Goal: Task Accomplishment & Management: Use online tool/utility

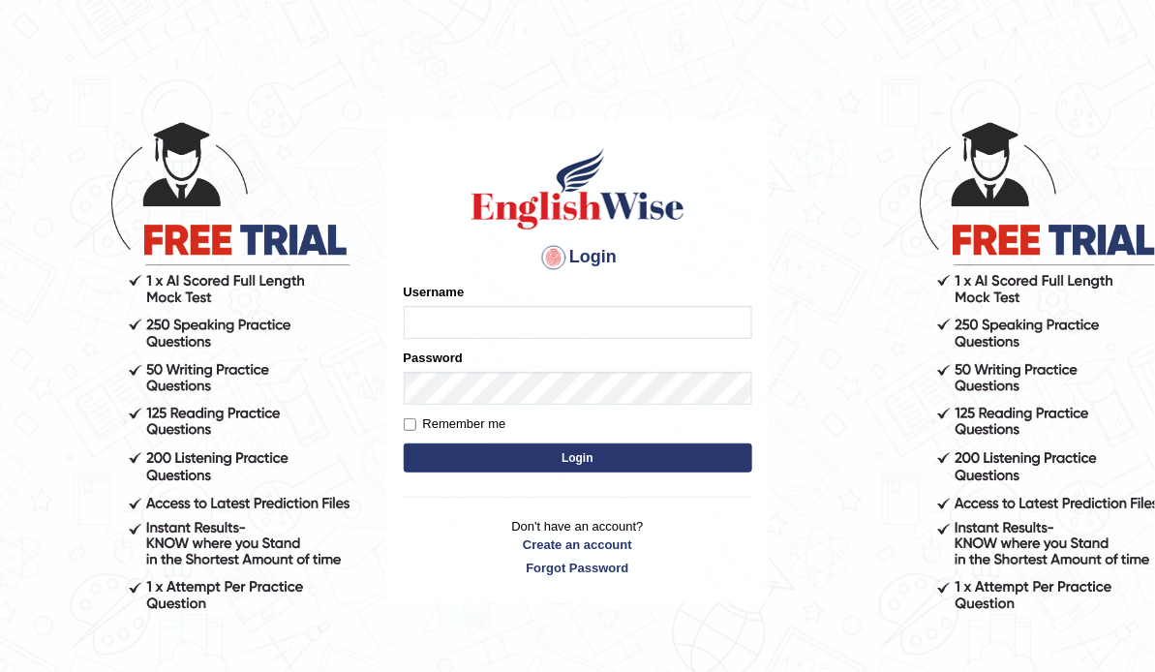
type input "ameerham"
click at [698, 462] on button "Login" at bounding box center [578, 457] width 348 height 29
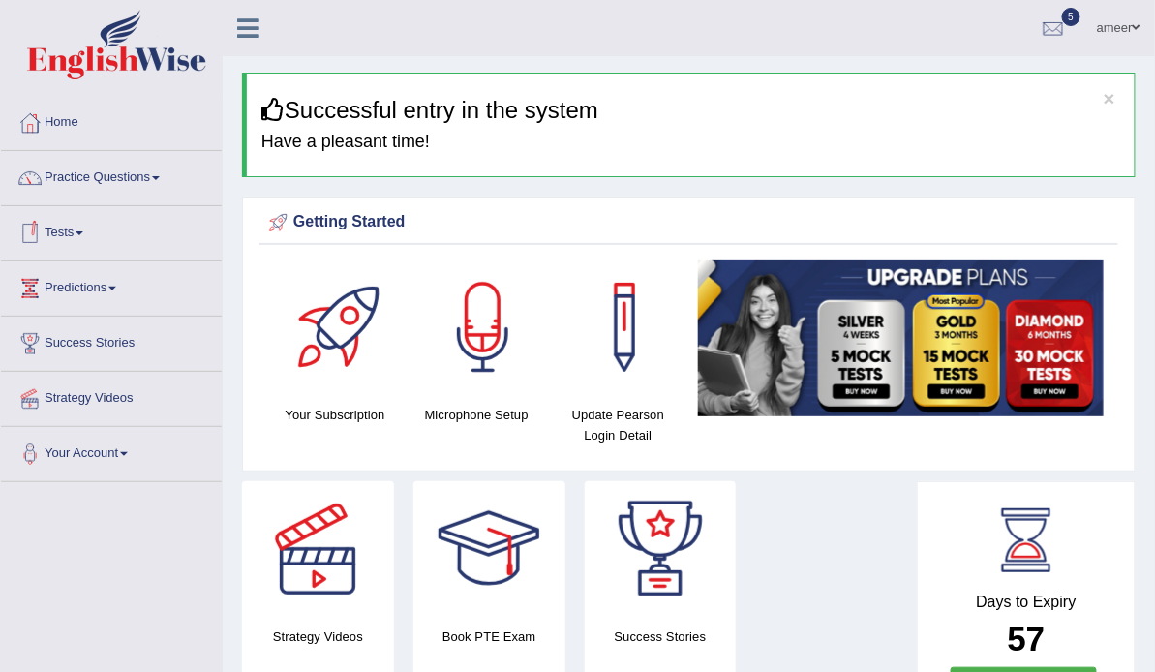
click at [74, 226] on link "Tests" at bounding box center [111, 230] width 221 height 48
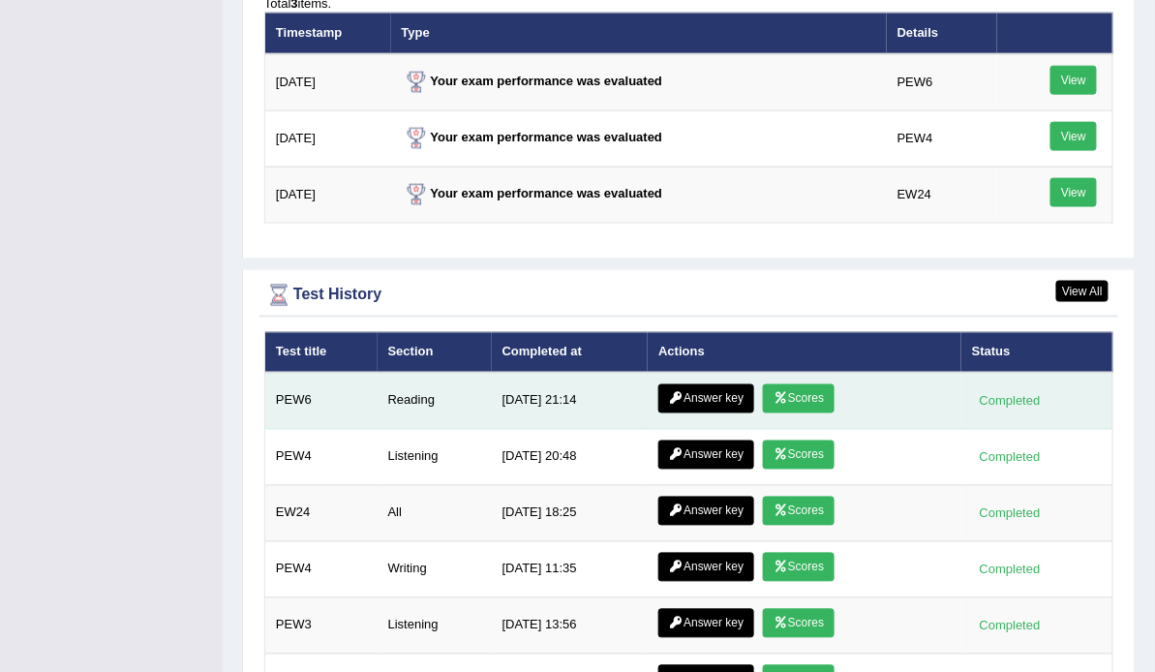
scroll to position [2555, 0]
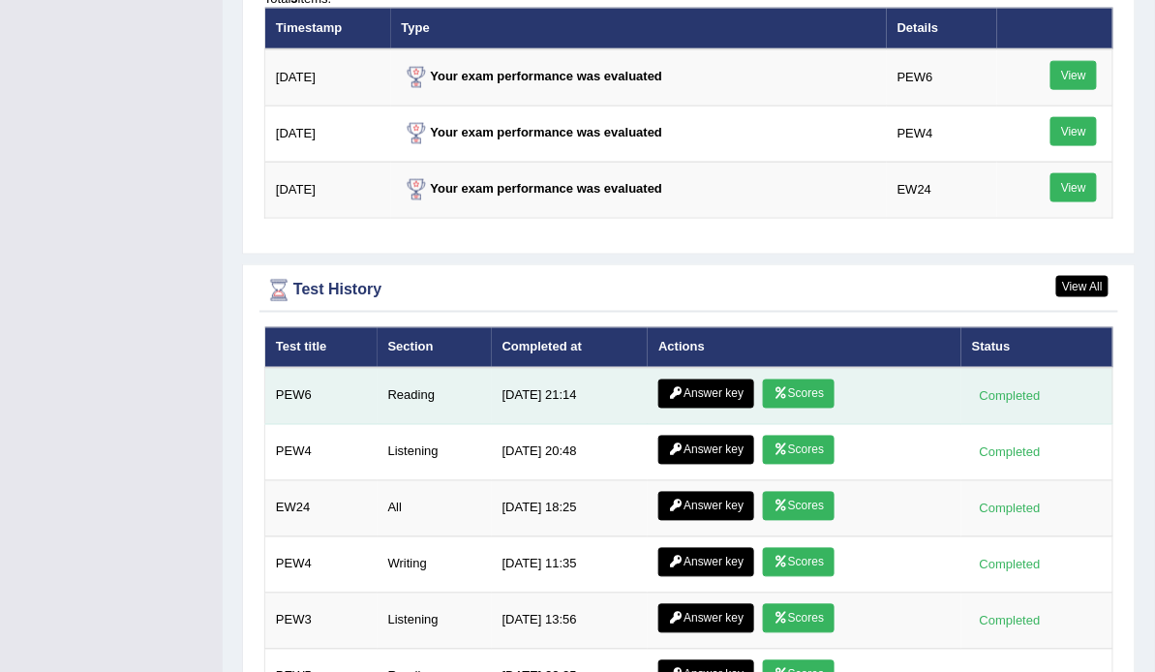
click at [768, 379] on link "Scores" at bounding box center [799, 393] width 72 height 29
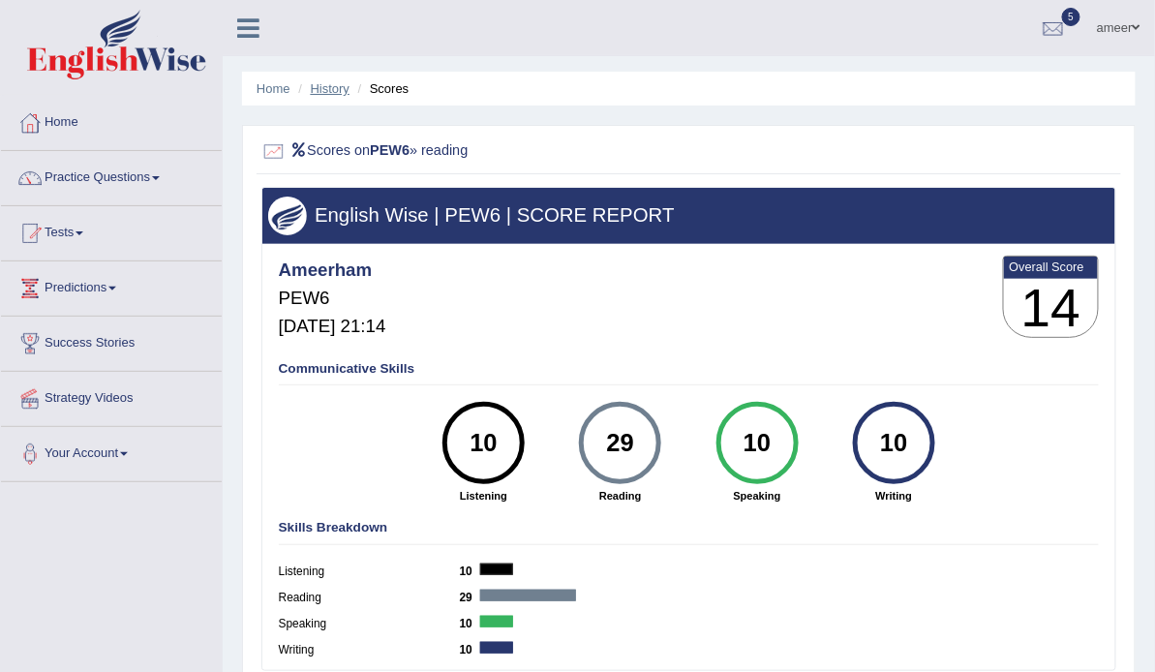
click at [329, 91] on link "History" at bounding box center [330, 88] width 39 height 15
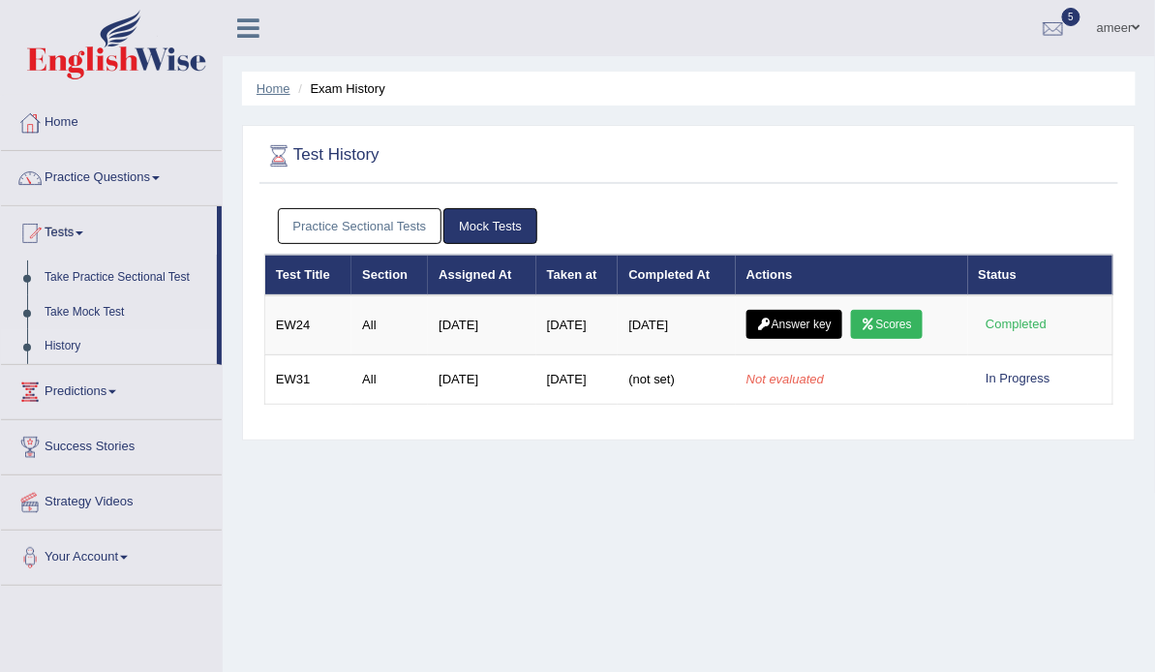
click at [273, 92] on link "Home" at bounding box center [273, 88] width 34 height 15
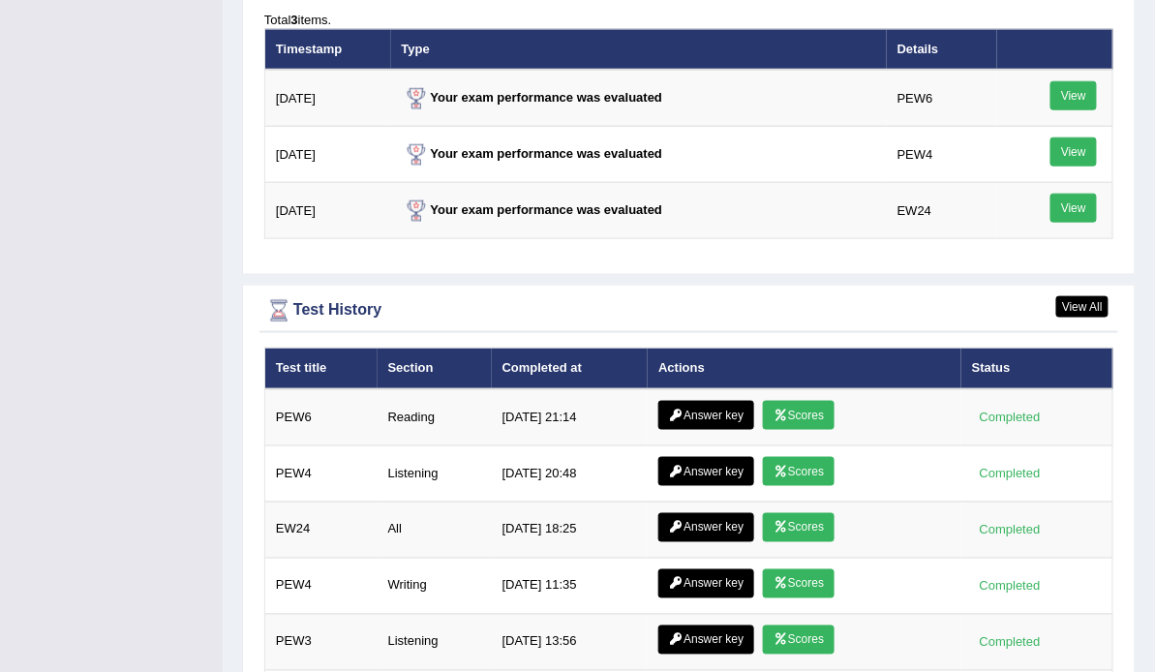
scroll to position [2633, 0]
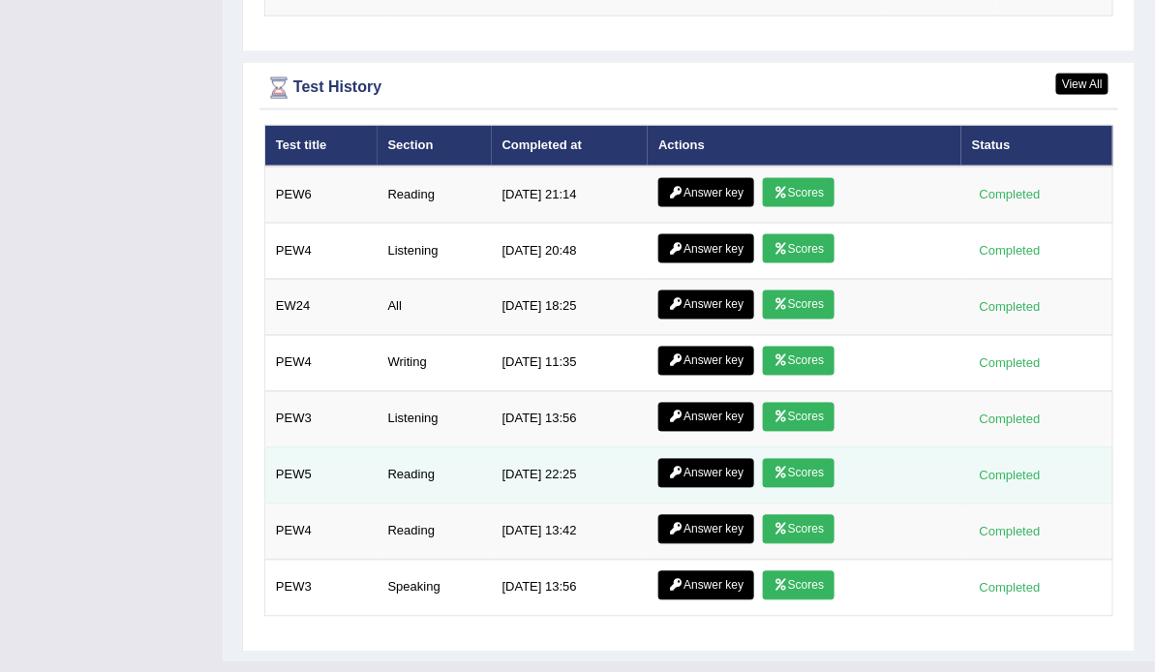
click at [777, 467] on icon at bounding box center [780, 473] width 15 height 12
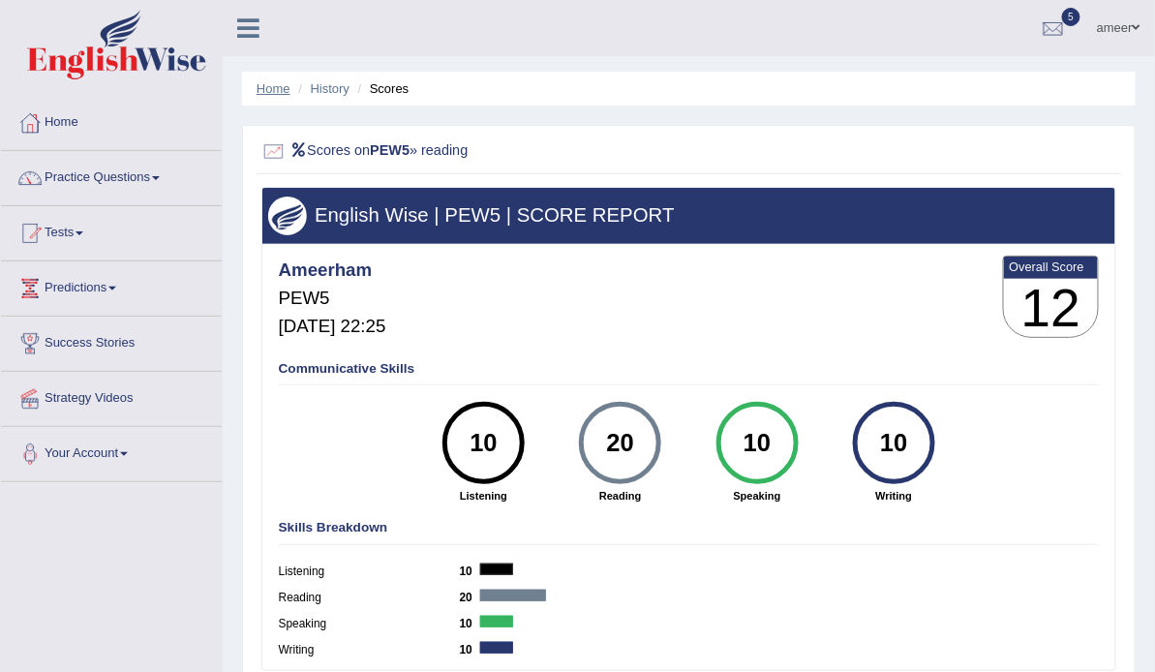
click at [279, 92] on link "Home" at bounding box center [273, 88] width 34 height 15
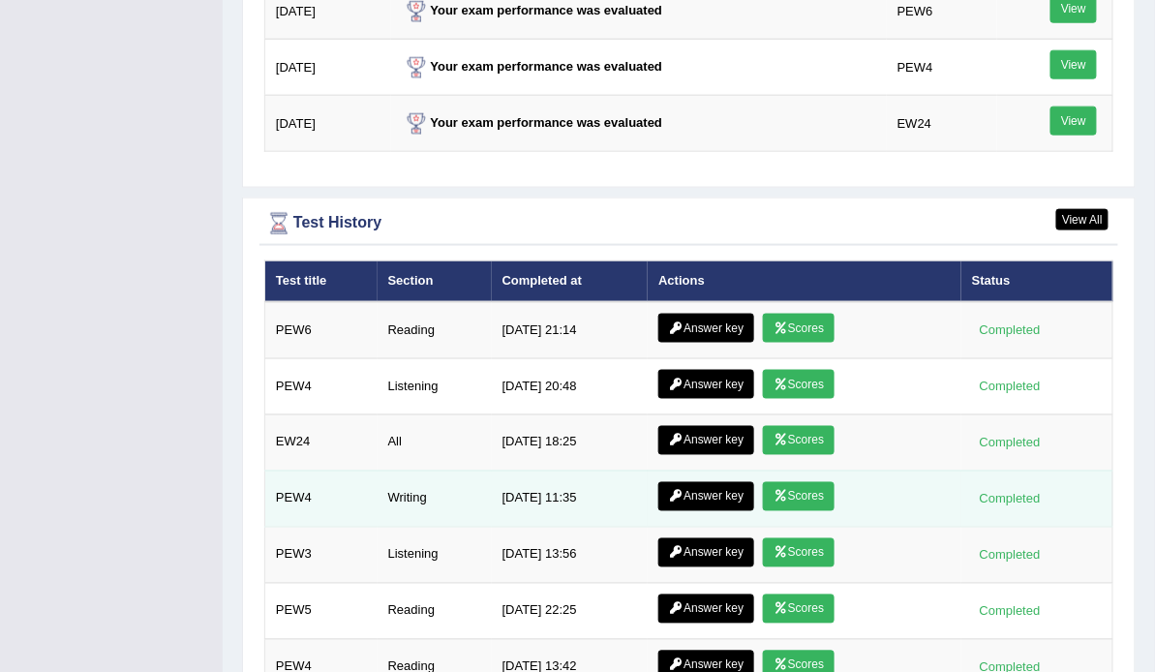
scroll to position [2633, 0]
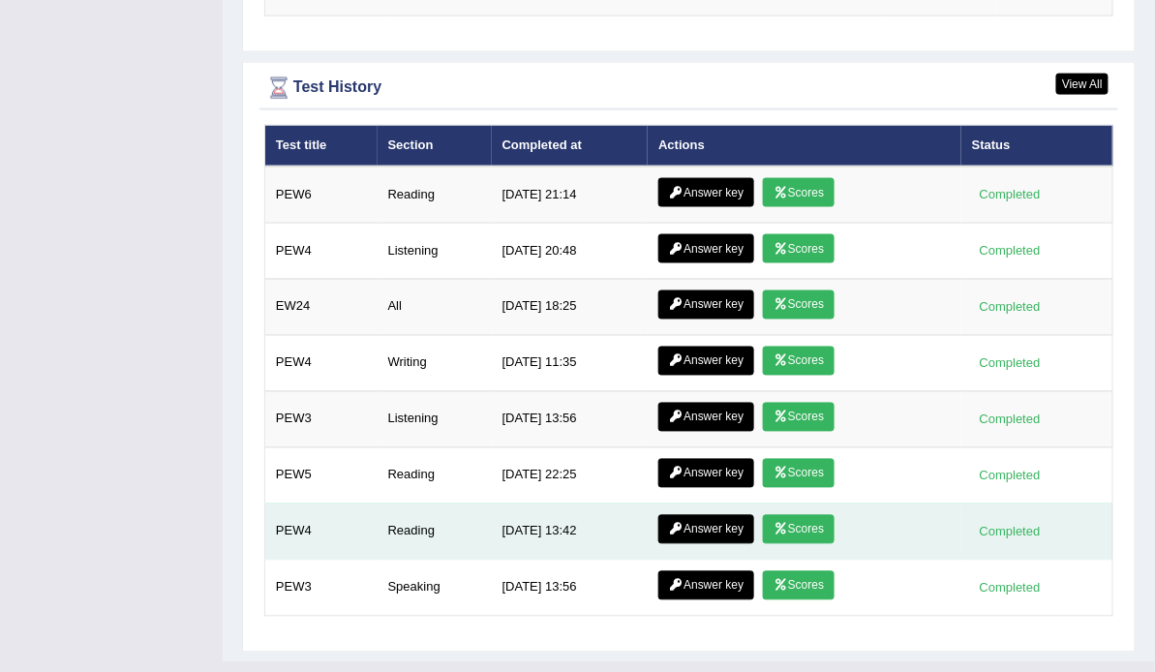
click at [793, 515] on link "Scores" at bounding box center [799, 529] width 72 height 29
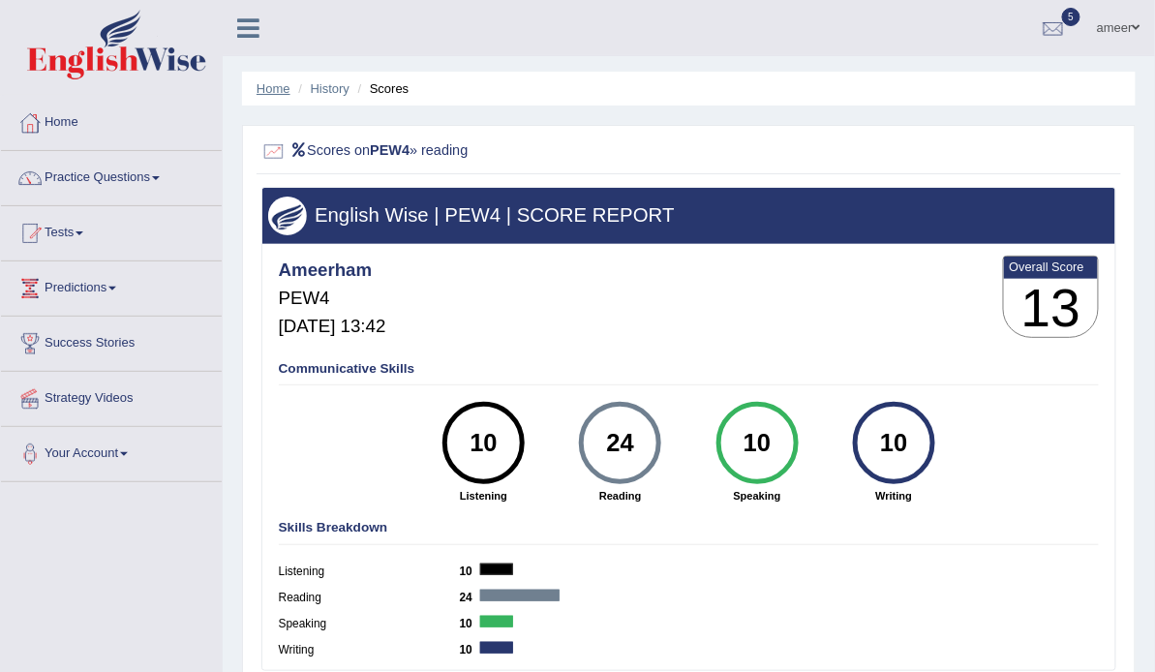
click at [279, 90] on link "Home" at bounding box center [273, 88] width 34 height 15
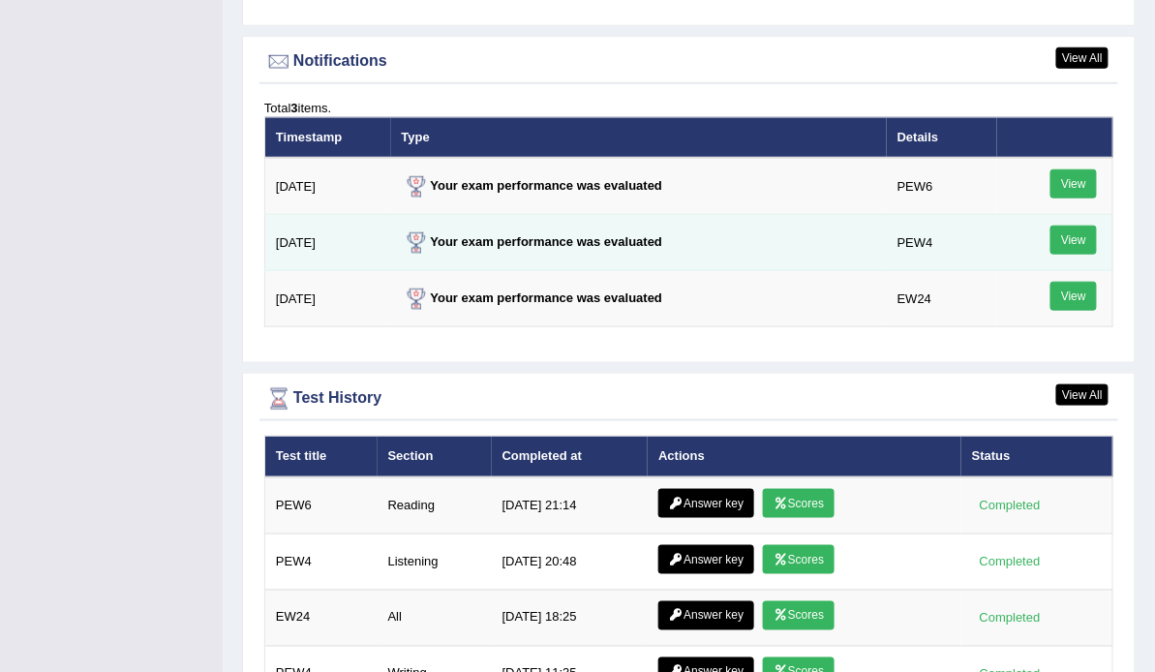
scroll to position [2323, 0]
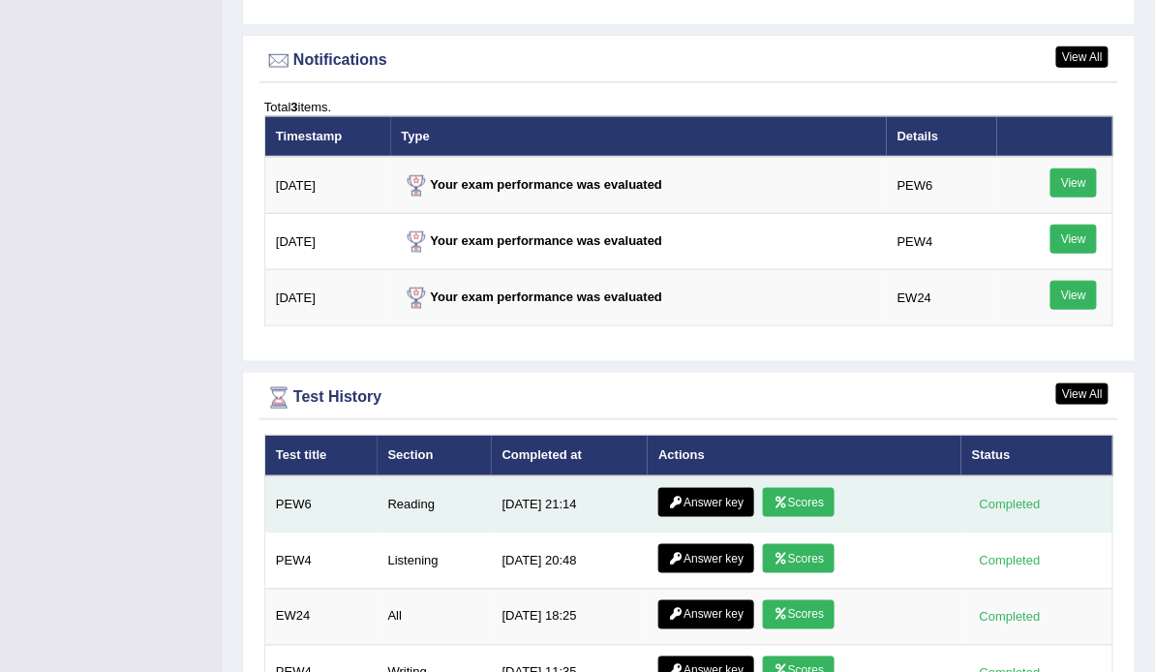
click at [716, 491] on link "Answer key" at bounding box center [706, 502] width 96 height 29
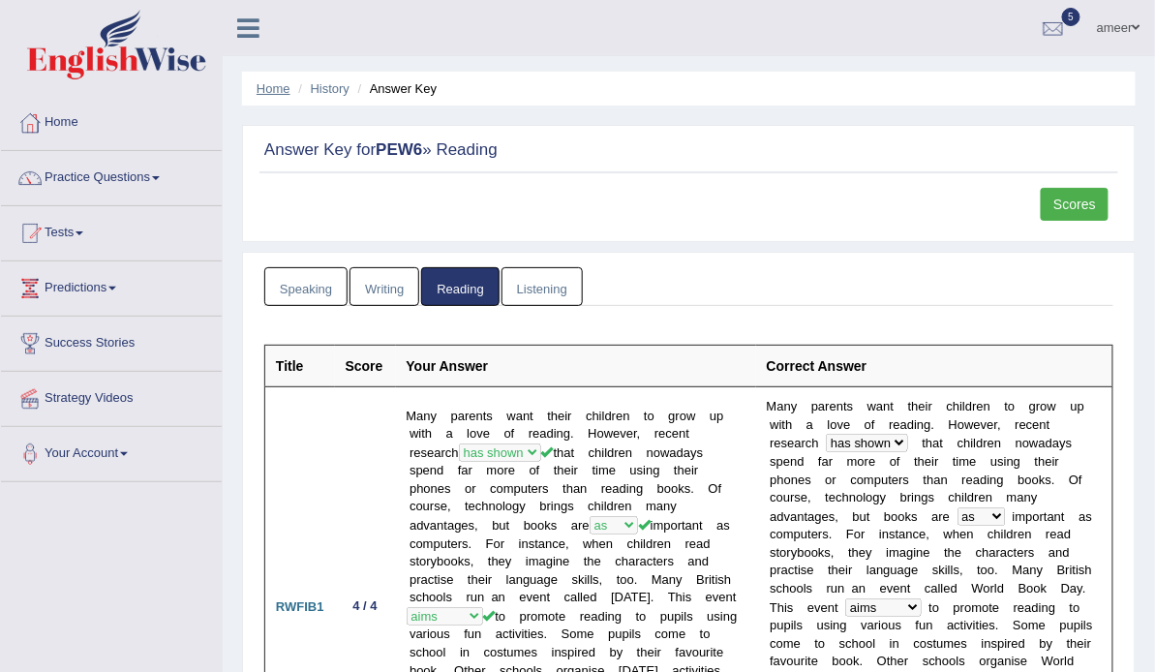
click at [274, 89] on link "Home" at bounding box center [273, 88] width 34 height 15
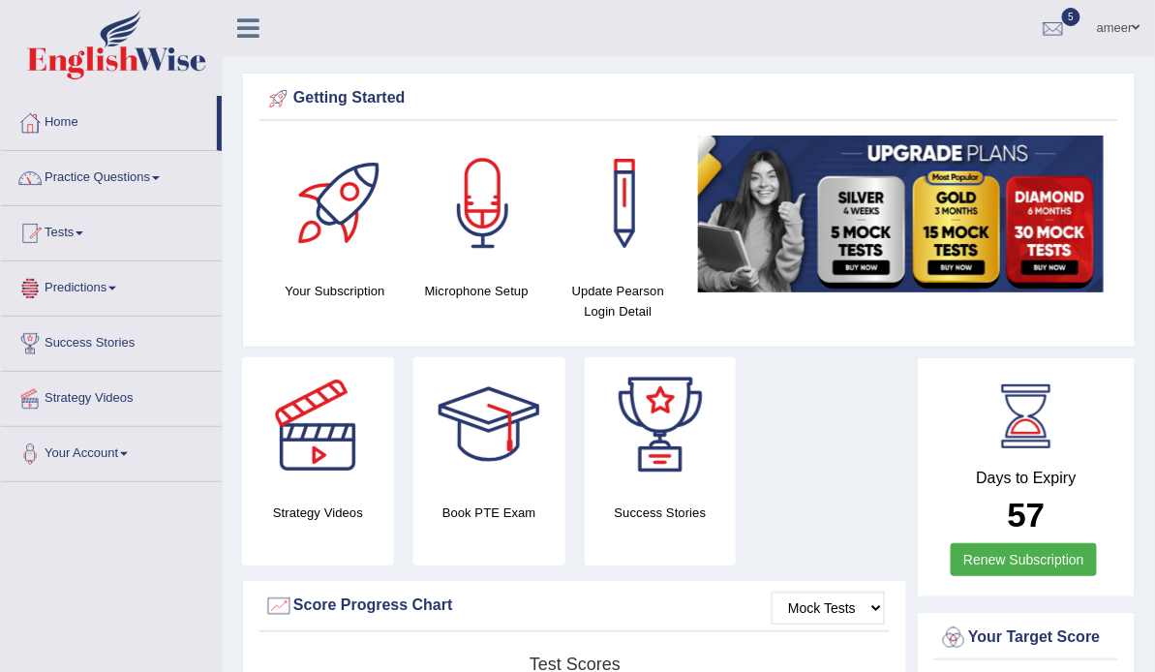
click at [98, 287] on link "Predictions" at bounding box center [111, 285] width 221 height 48
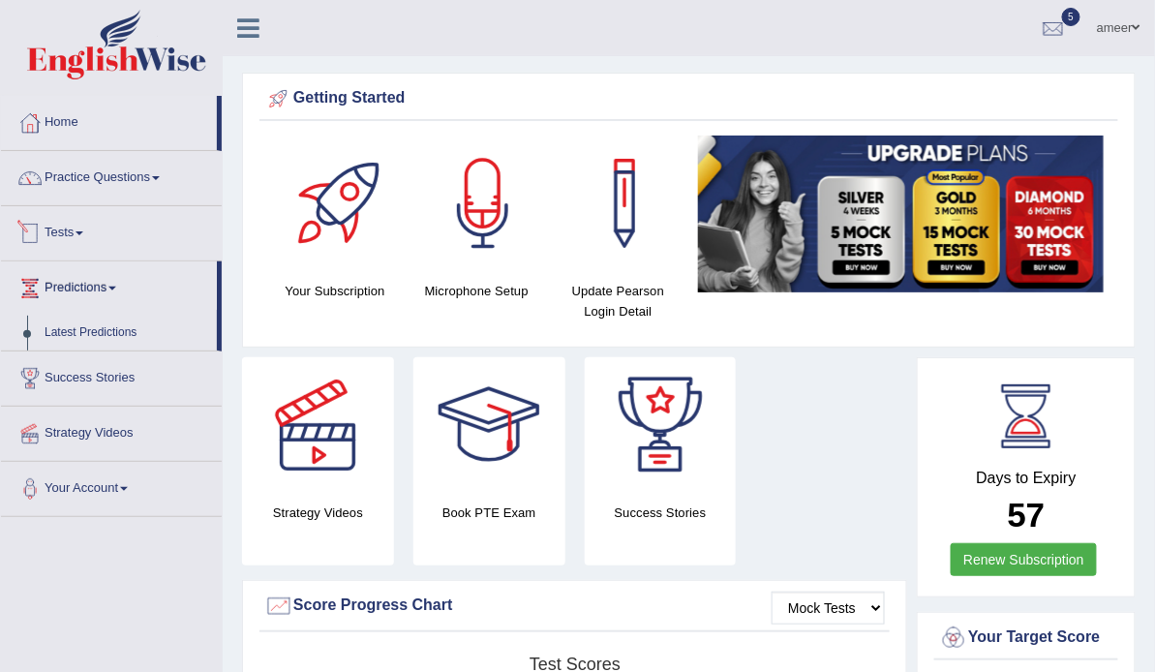
click at [60, 219] on link "Tests" at bounding box center [111, 230] width 221 height 48
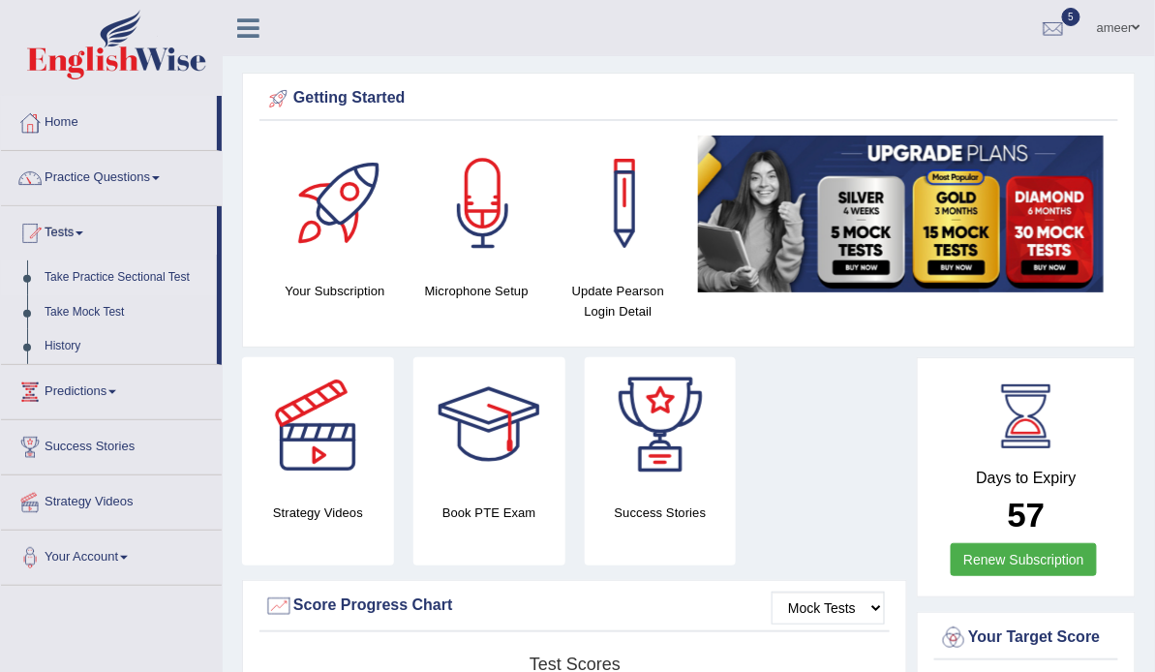
click at [106, 277] on link "Take Practice Sectional Test" at bounding box center [126, 277] width 181 height 35
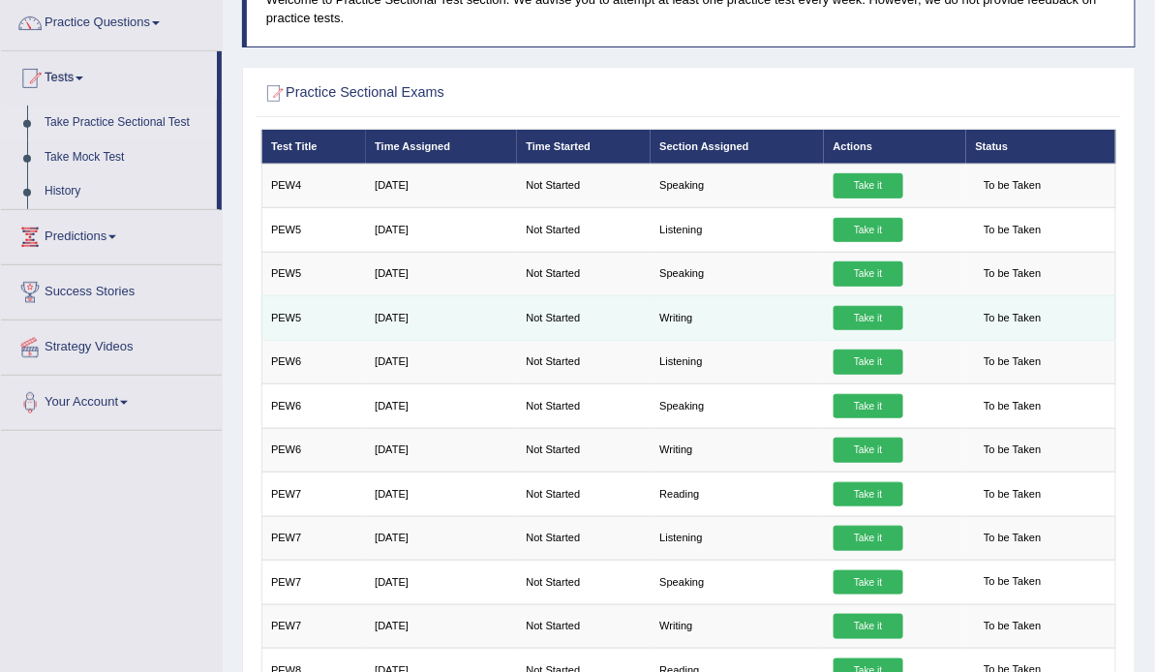
click at [868, 331] on link "Take it" at bounding box center [868, 318] width 70 height 25
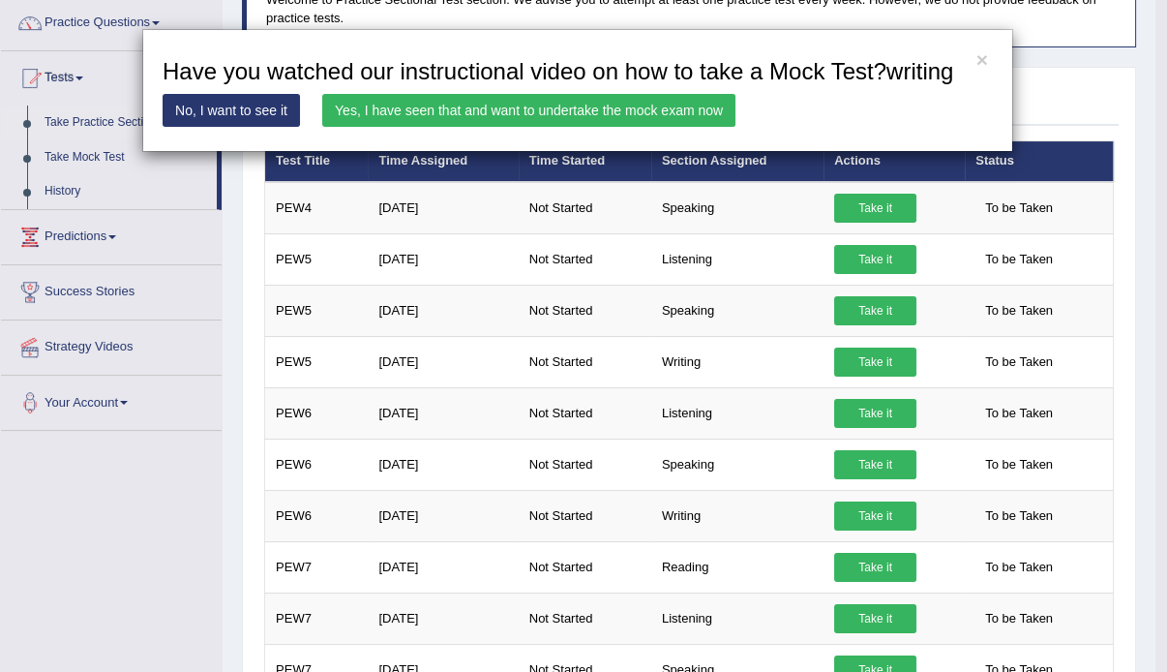
click at [677, 102] on link "Yes, I have seen that and want to undertake the mock exam now" at bounding box center [528, 110] width 413 height 33
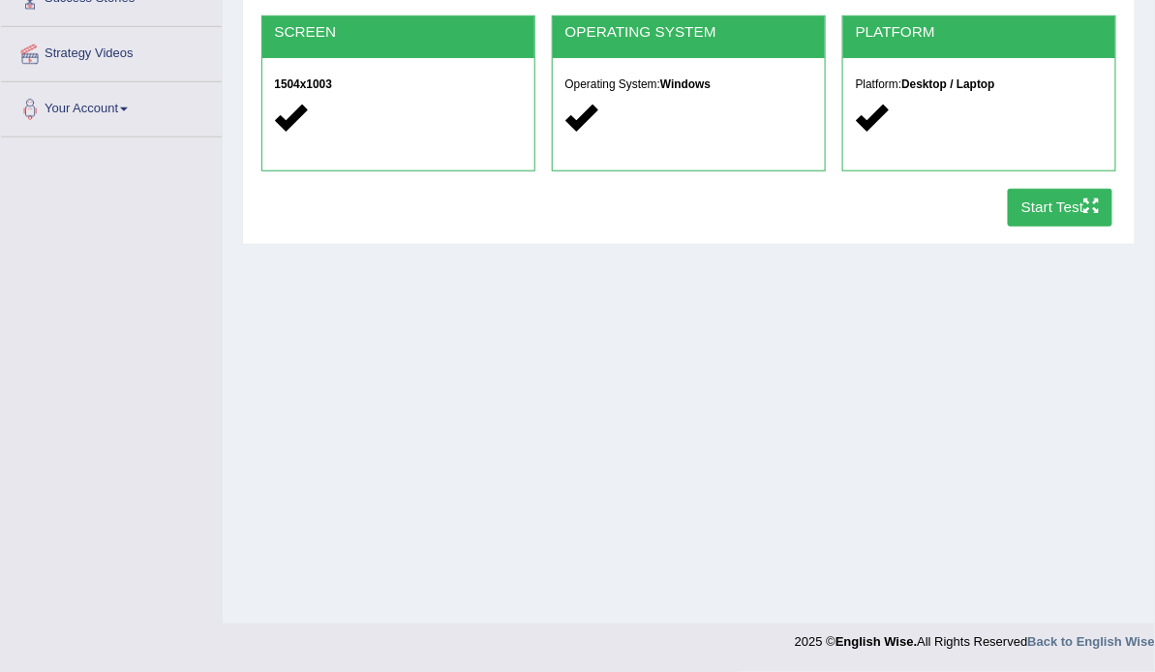
click at [1046, 226] on button "Start Test" at bounding box center [1060, 208] width 105 height 38
